Goal: Contribute content

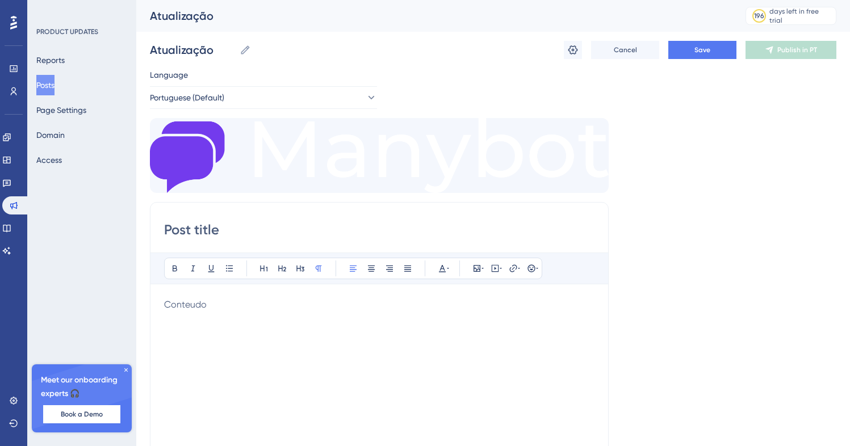
click at [409, 329] on div "Conteudo" at bounding box center [379, 423] width 430 height 250
click at [253, 231] on input "Post title" at bounding box center [379, 230] width 430 height 18
click at [223, 317] on div "Conteudo" at bounding box center [379, 423] width 430 height 250
click at [683, 47] on button "Save" at bounding box center [702, 50] width 68 height 18
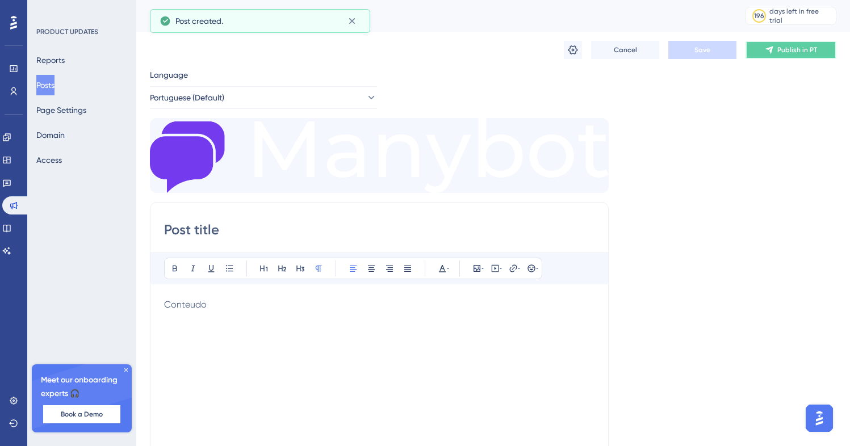
click at [793, 48] on span "Publish in PT" at bounding box center [797, 49] width 40 height 9
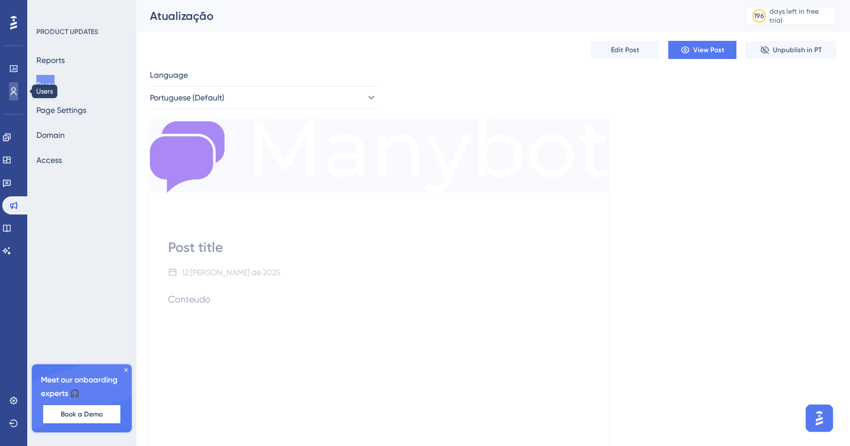
click at [9, 84] on link at bounding box center [13, 91] width 9 height 18
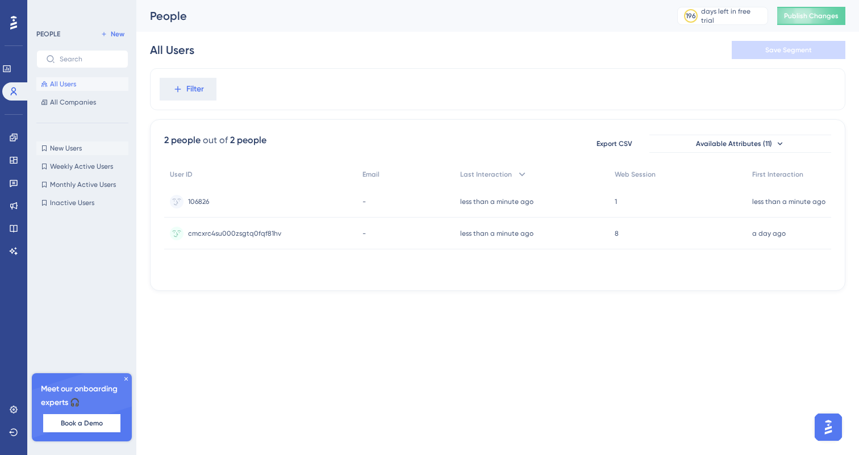
click at [48, 150] on button "New Users New Users" at bounding box center [82, 148] width 92 height 14
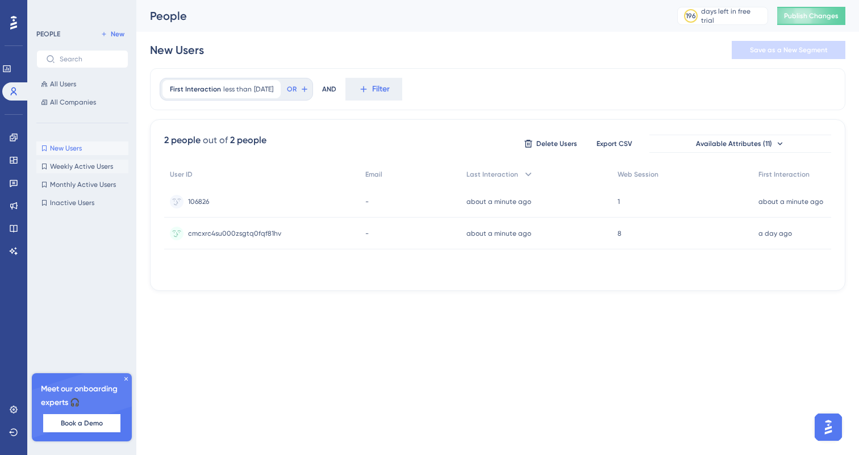
click at [82, 170] on span "Weekly Active Users" at bounding box center [81, 166] width 63 height 9
click at [68, 150] on span "New Users" at bounding box center [66, 148] width 32 height 9
click at [89, 143] on button "New Users New Users" at bounding box center [82, 148] width 92 height 14
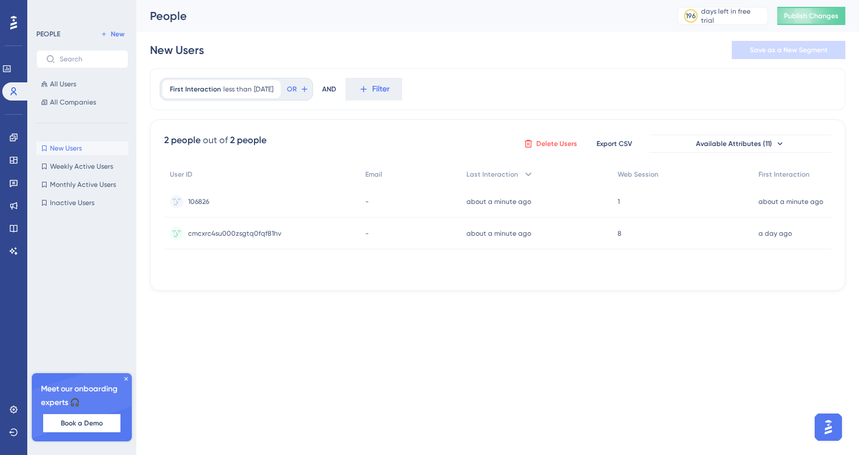
click at [529, 138] on button "Delete Users" at bounding box center [550, 144] width 57 height 18
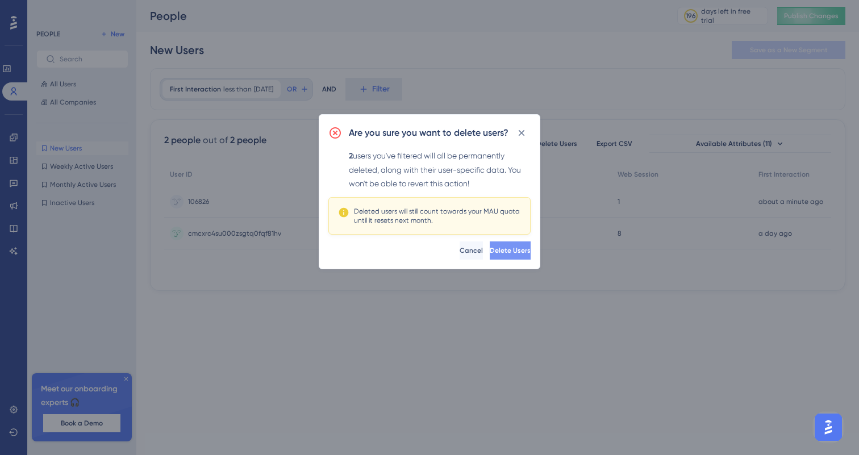
click at [493, 244] on button "Delete Users" at bounding box center [509, 250] width 41 height 18
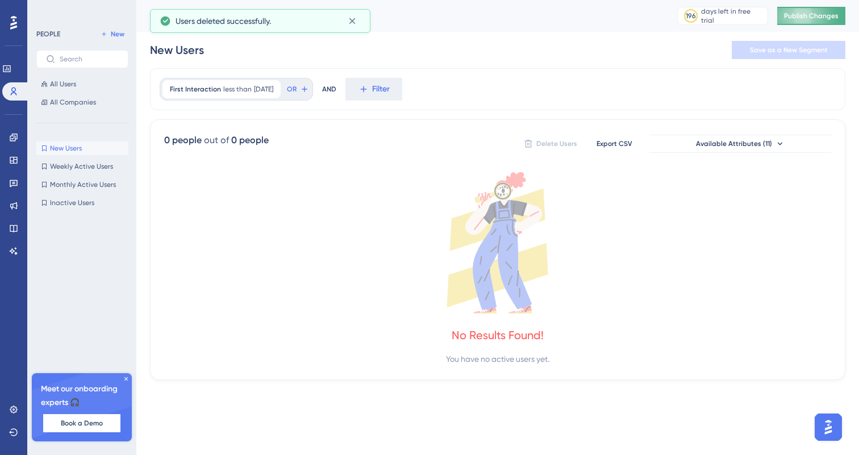
click at [797, 19] on span "Publish Changes" at bounding box center [811, 15] width 55 height 9
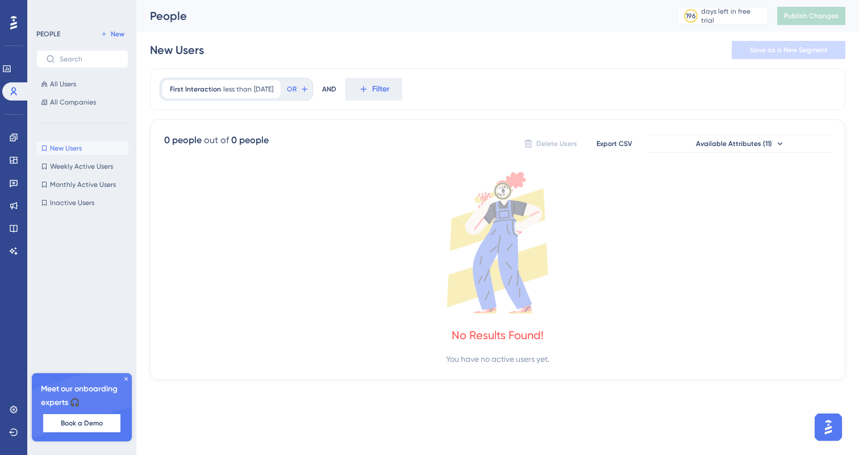
click at [46, 140] on div "PEOPLE New All Users All Companies New Users New Users Weekly Active Users Week…" at bounding box center [82, 221] width 92 height 388
click at [47, 145] on icon at bounding box center [44, 148] width 7 height 7
